Goal: Information Seeking & Learning: Learn about a topic

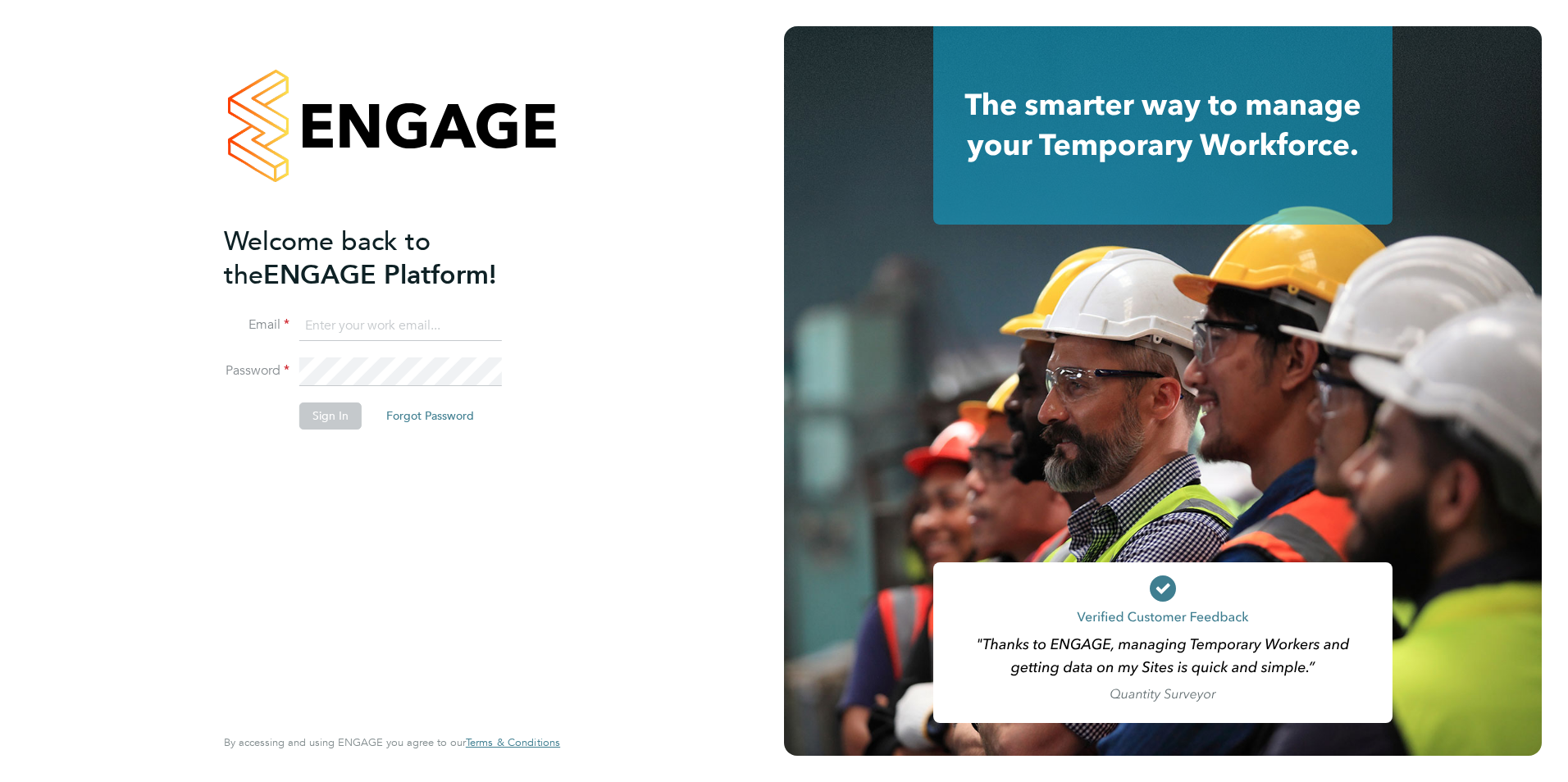
type input "[PERSON_NAME][EMAIL_ADDRESS][PERSON_NAME][DOMAIN_NAME]"
click at [311, 417] on button "Sign In" at bounding box center [330, 416] width 62 height 27
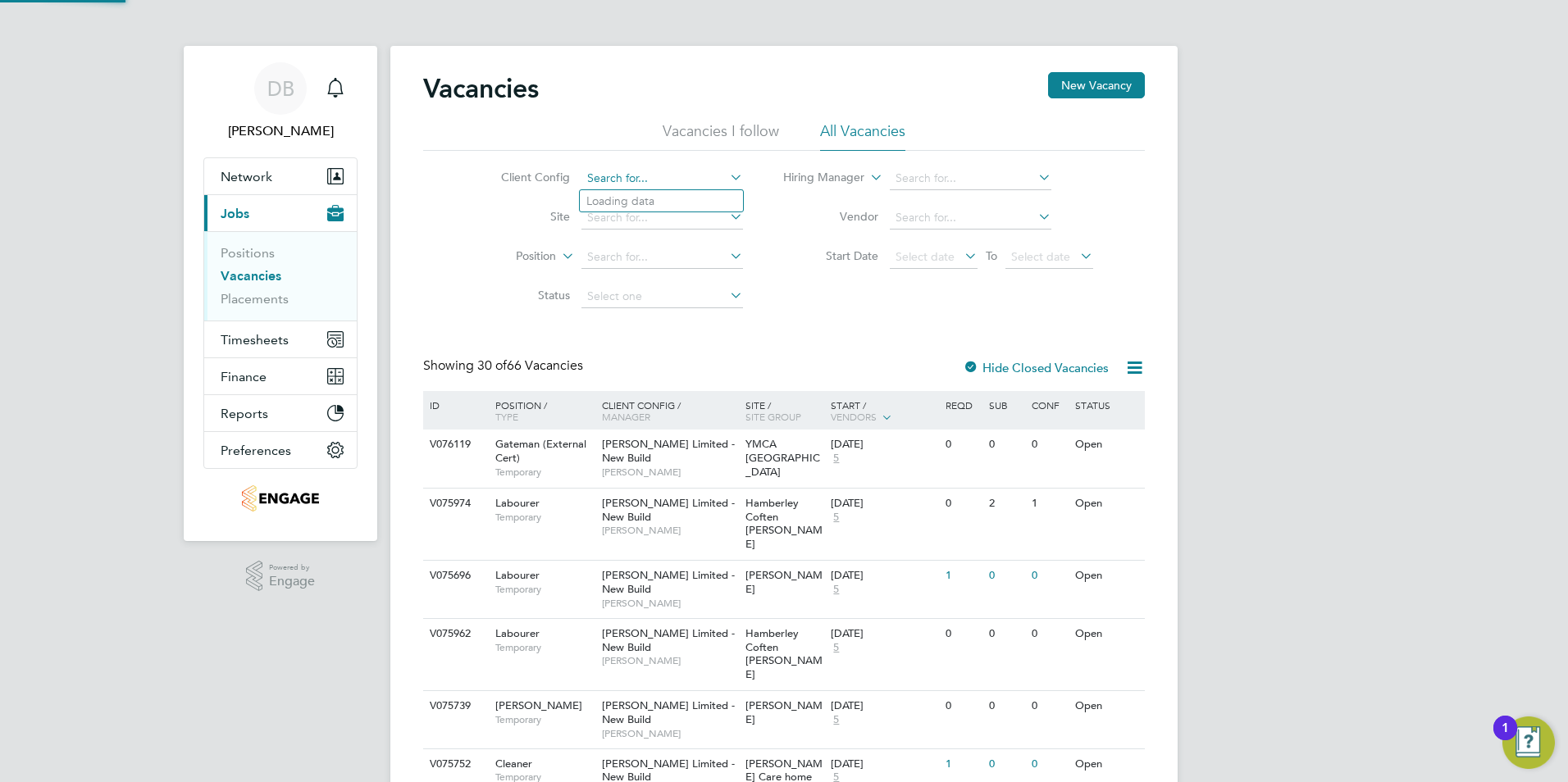
click at [631, 170] on input at bounding box center [662, 179] width 162 height 23
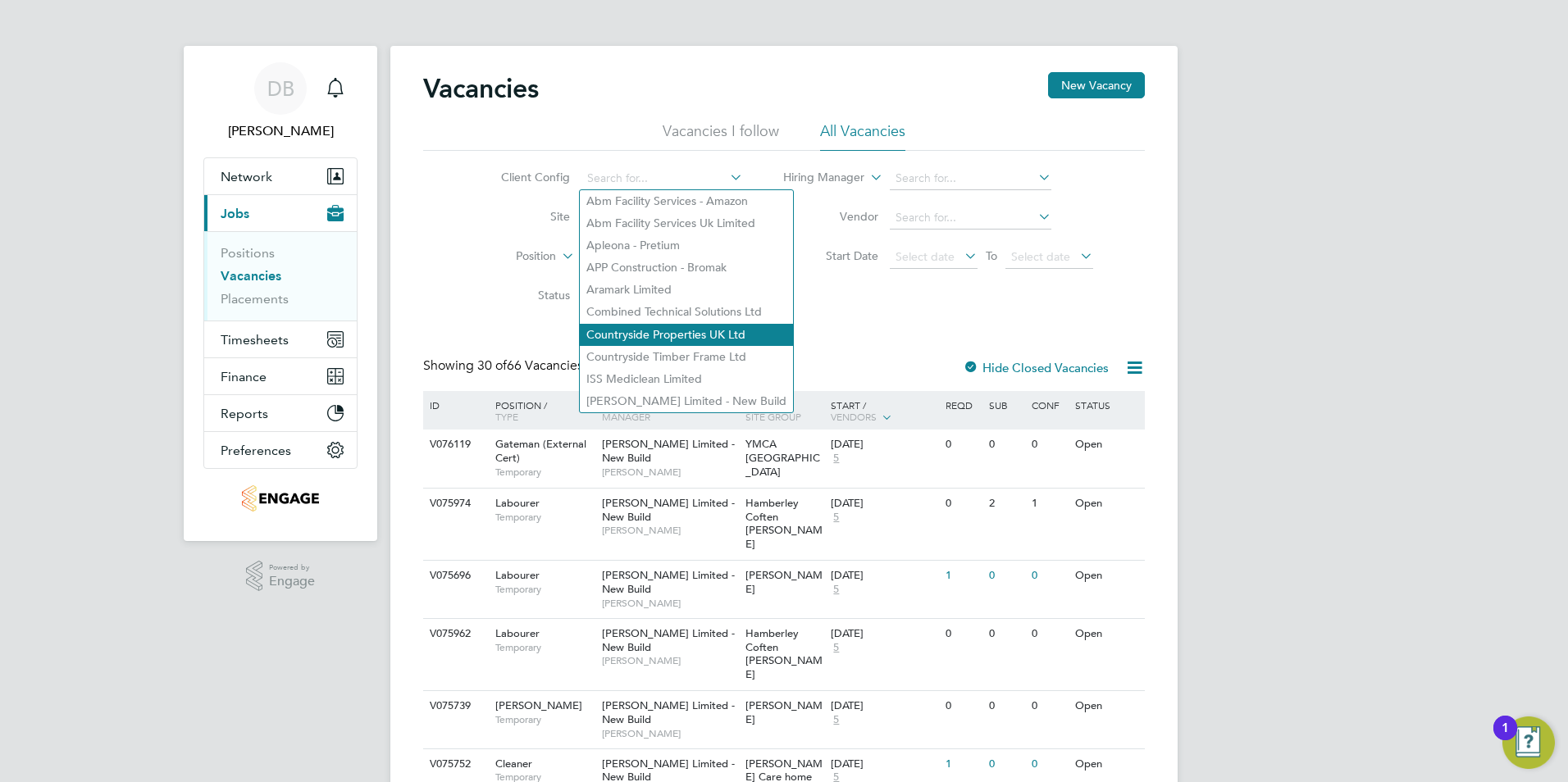
click at [655, 326] on li "Countryside Properties UK Ltd" at bounding box center [685, 334] width 213 height 22
type input "Countryside Properties UK Ltd"
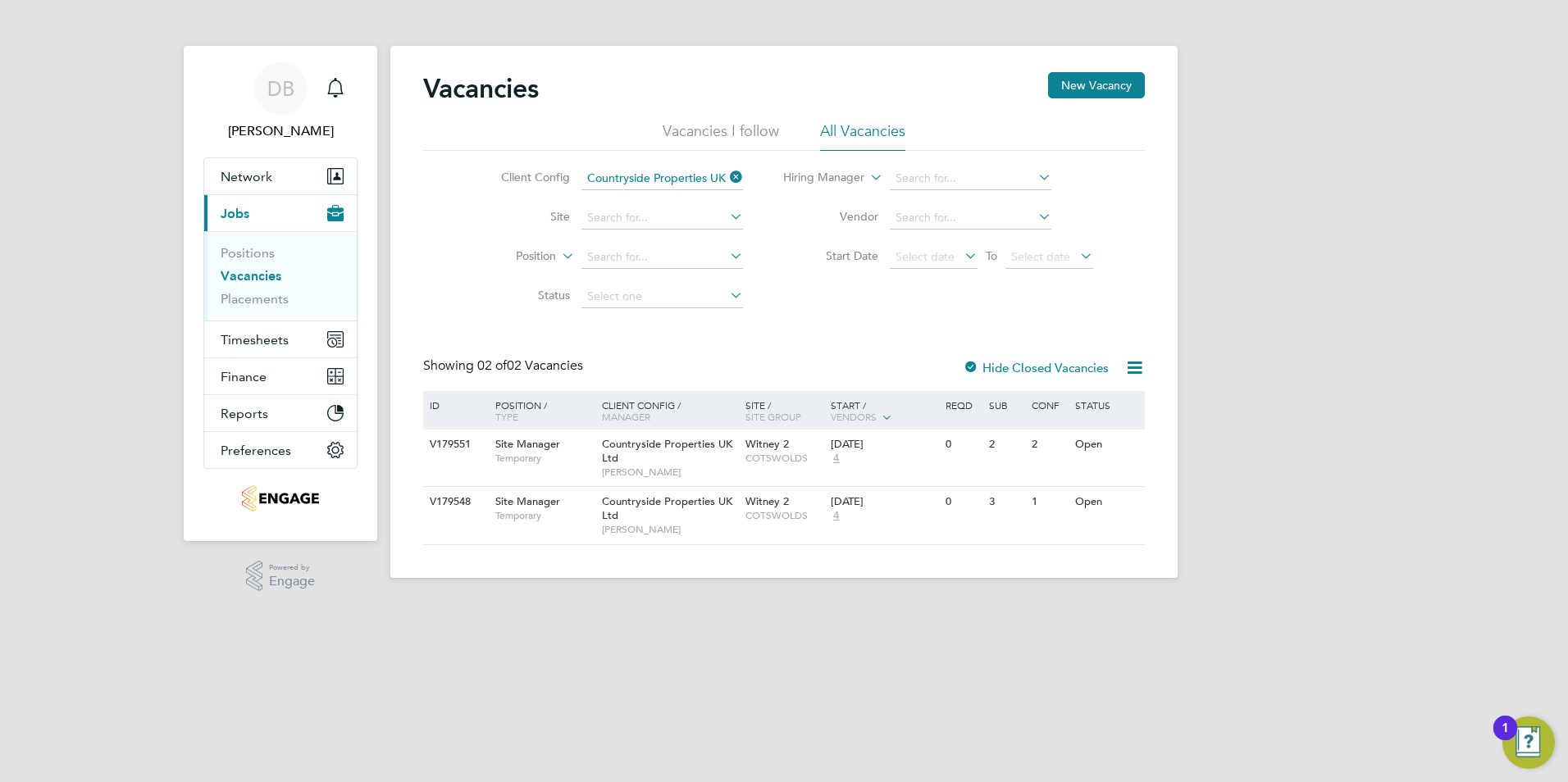
click at [984, 369] on label "Hide Closed Vacancies" at bounding box center [1035, 368] width 146 height 16
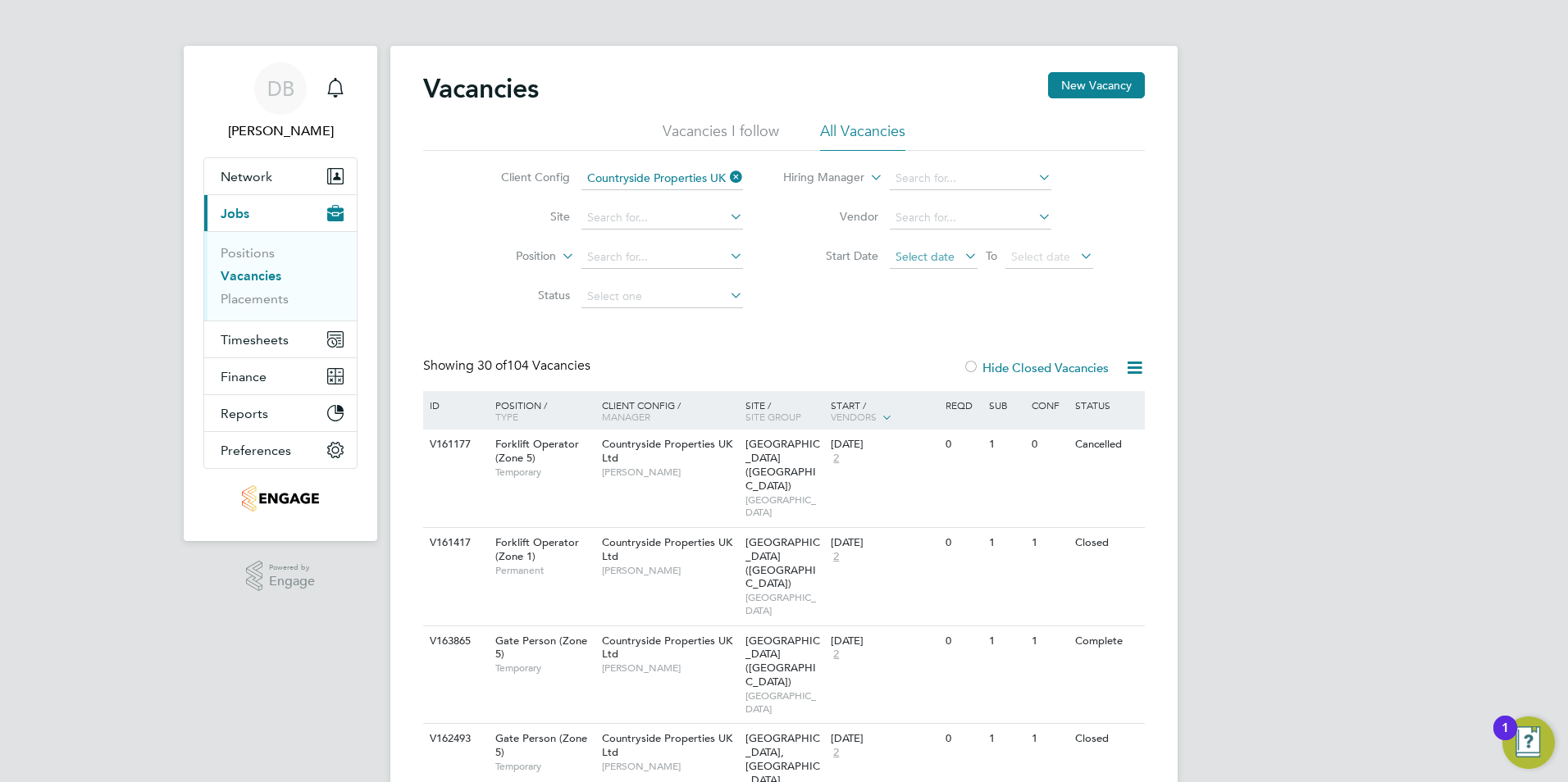
click at [945, 250] on span "Select date" at bounding box center [924, 257] width 59 height 15
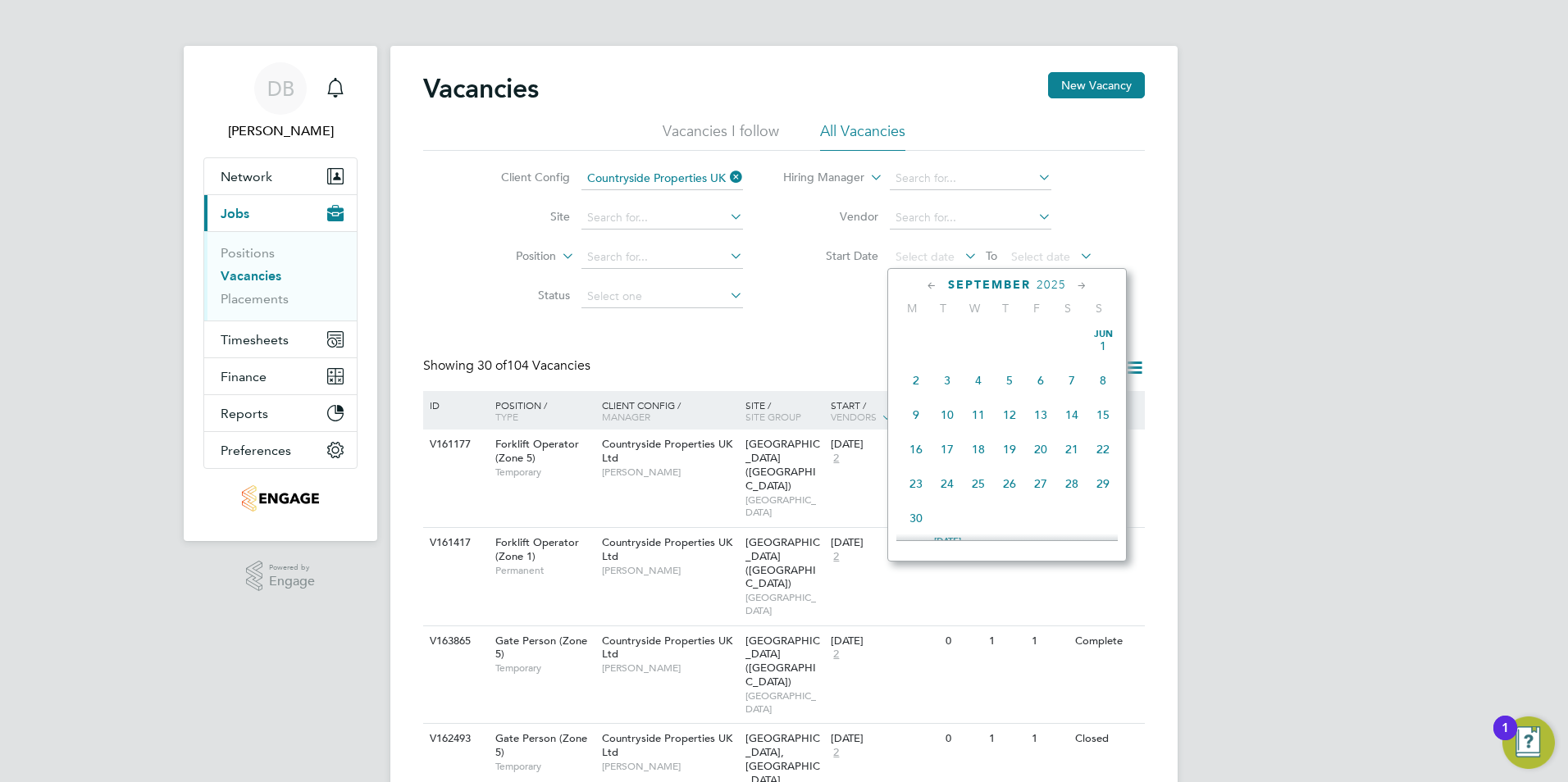
scroll to position [639, 0]
click at [919, 411] on span "29" at bounding box center [915, 398] width 31 height 31
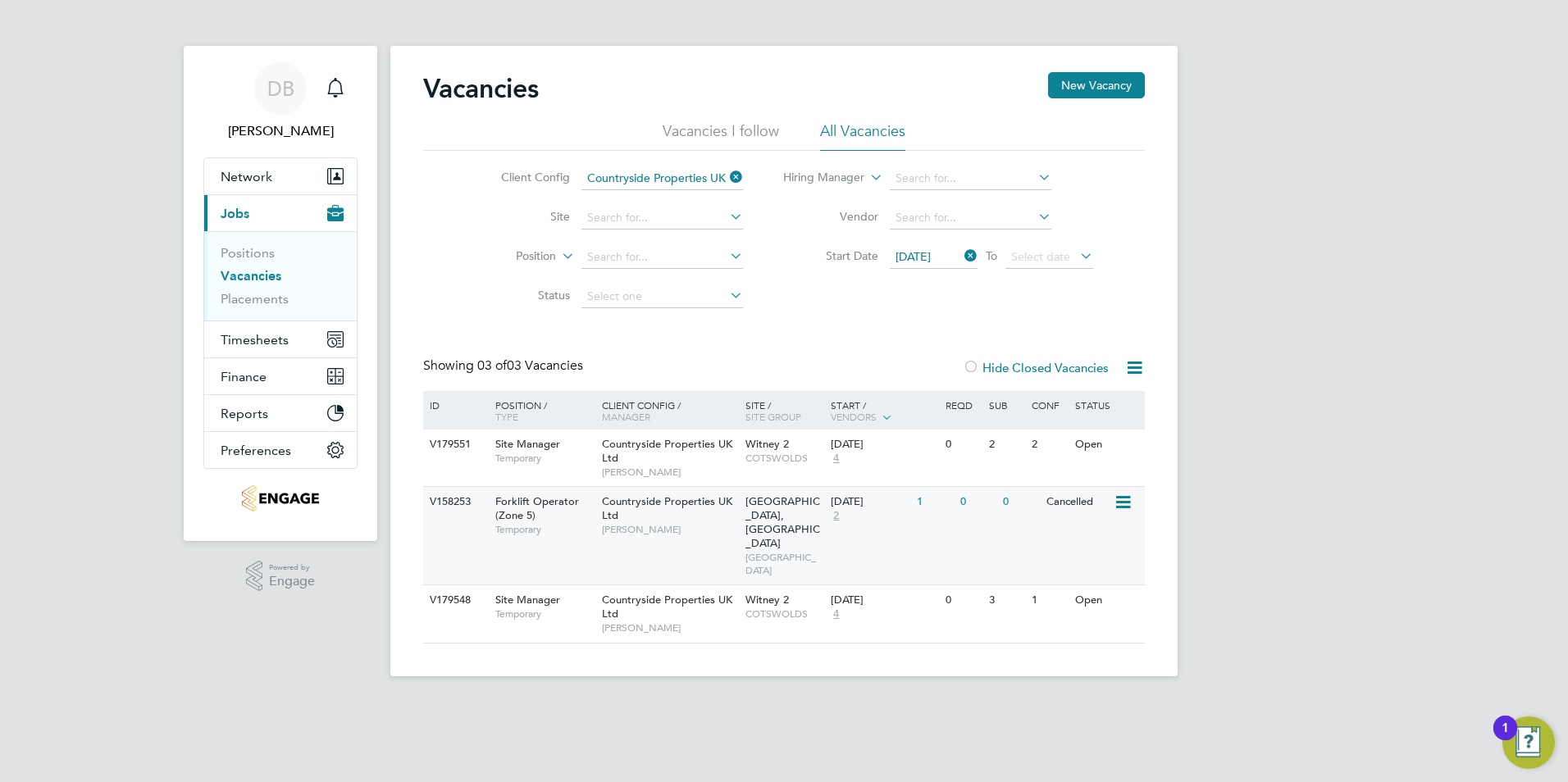
click at [877, 520] on div "06 Oct 2025 2" at bounding box center [869, 510] width 86 height 44
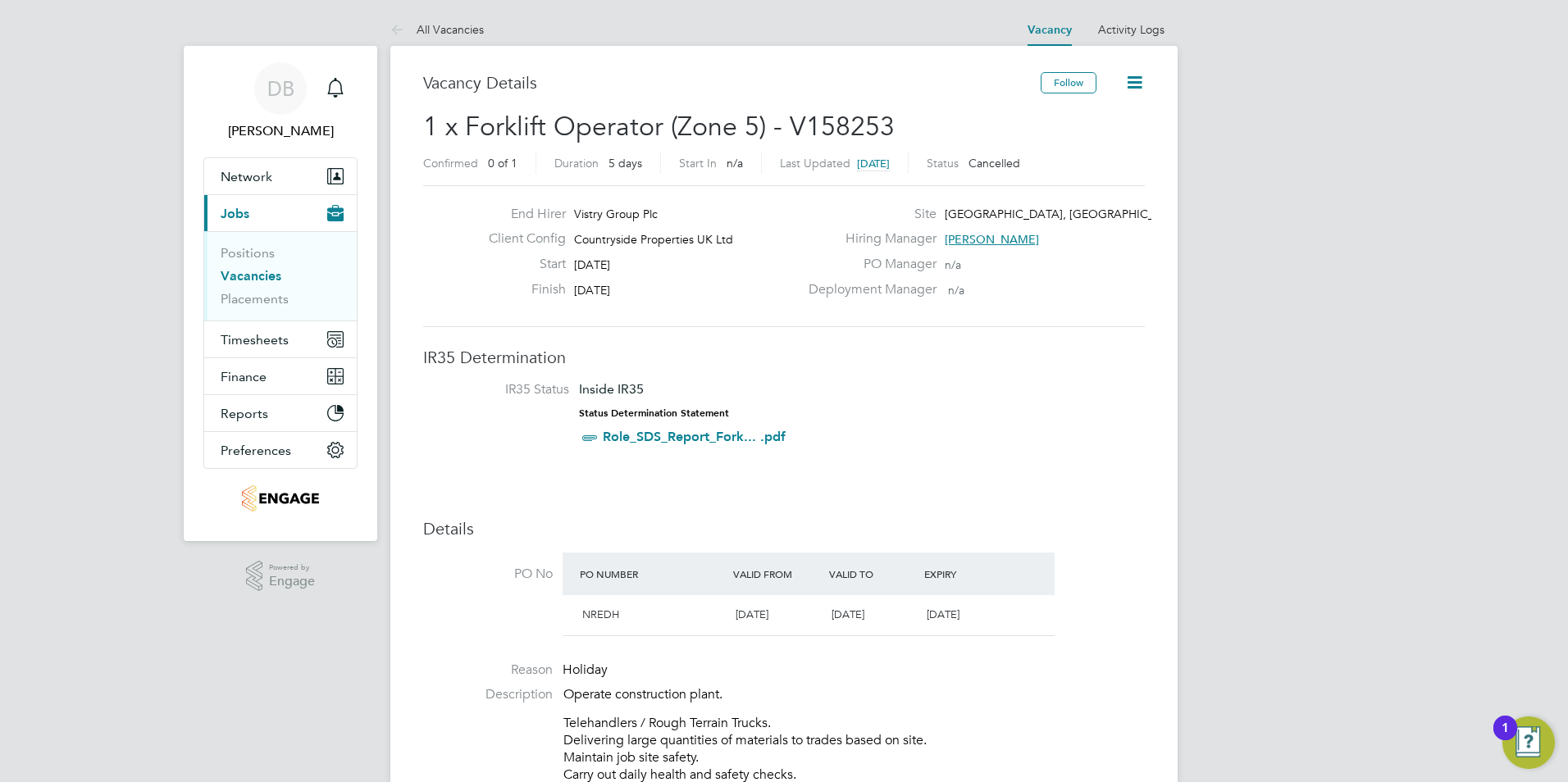
scroll to position [164, 0]
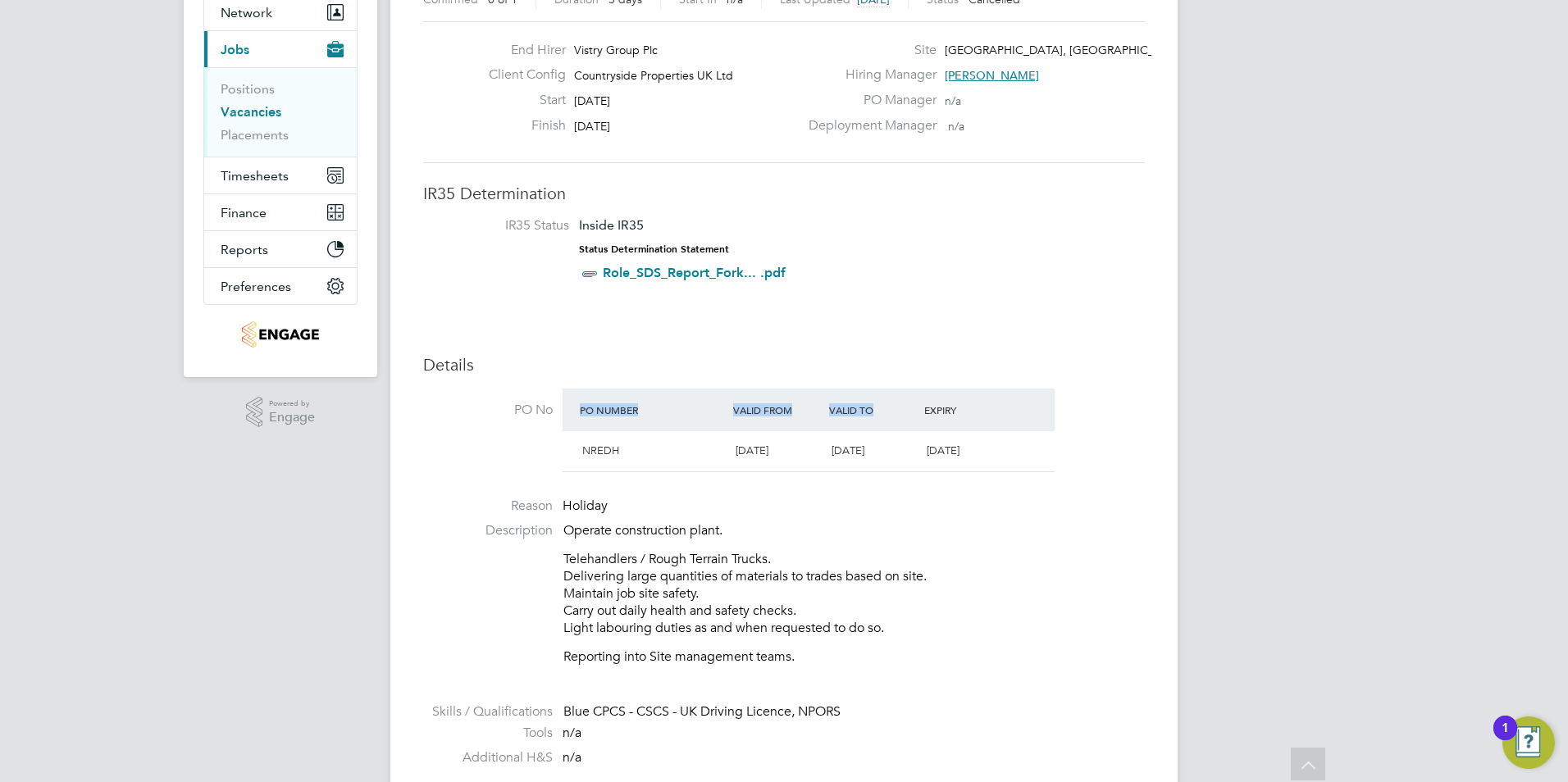
click at [715, 355] on h3 "Details" at bounding box center [784, 365] width 722 height 21
drag, startPoint x: 588, startPoint y: 448, endPoint x: 962, endPoint y: 433, distance: 374.3
click at [962, 433] on div "NREDH 05 Aug 2025 30 Sep 2025 Today" at bounding box center [808, 451] width 492 height 40
